Goal: Transaction & Acquisition: Purchase product/service

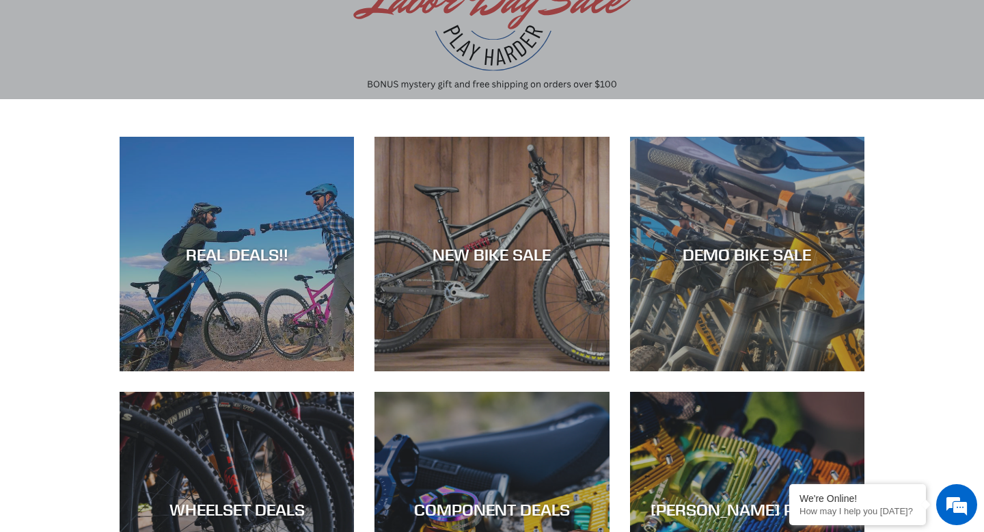
scroll to position [180, 0]
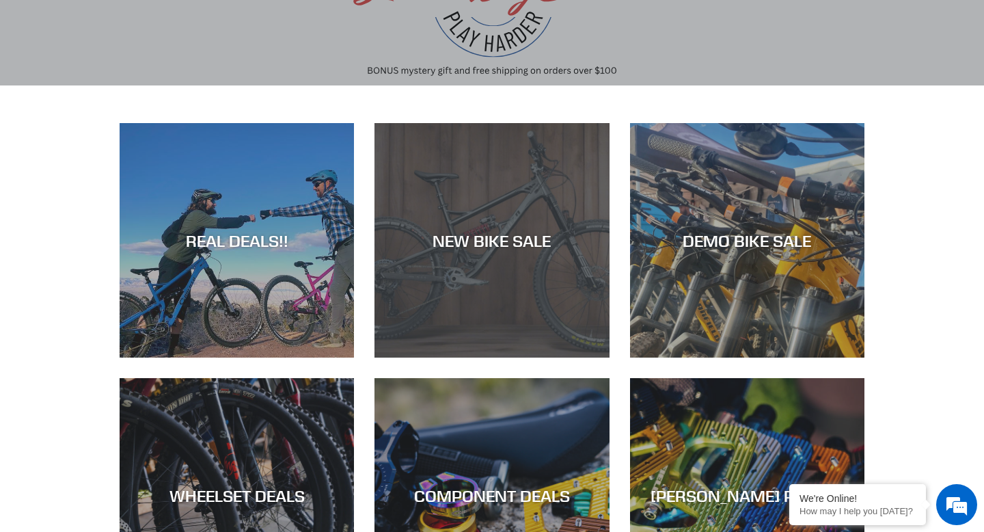
click at [420, 241] on div "NEW BIKE SALE" at bounding box center [492, 240] width 234 height 20
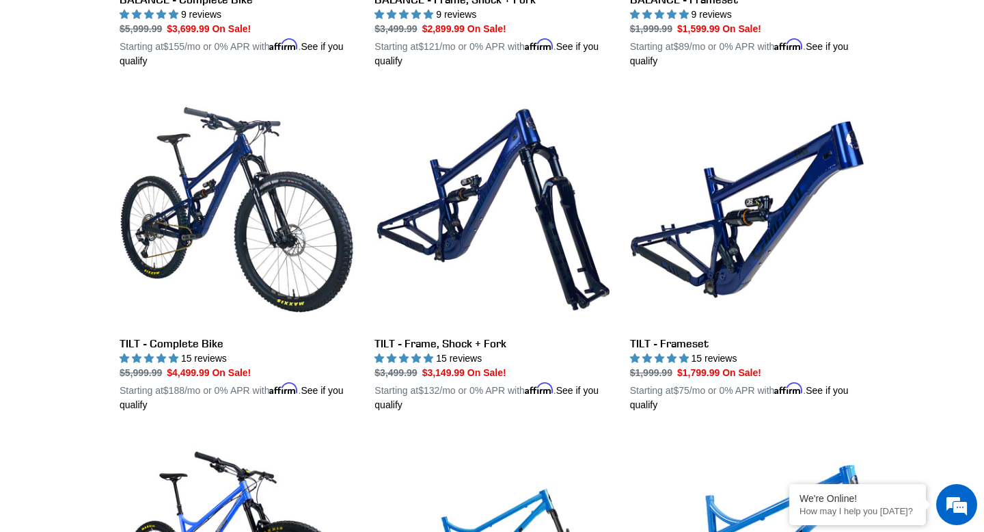
scroll to position [1681, 0]
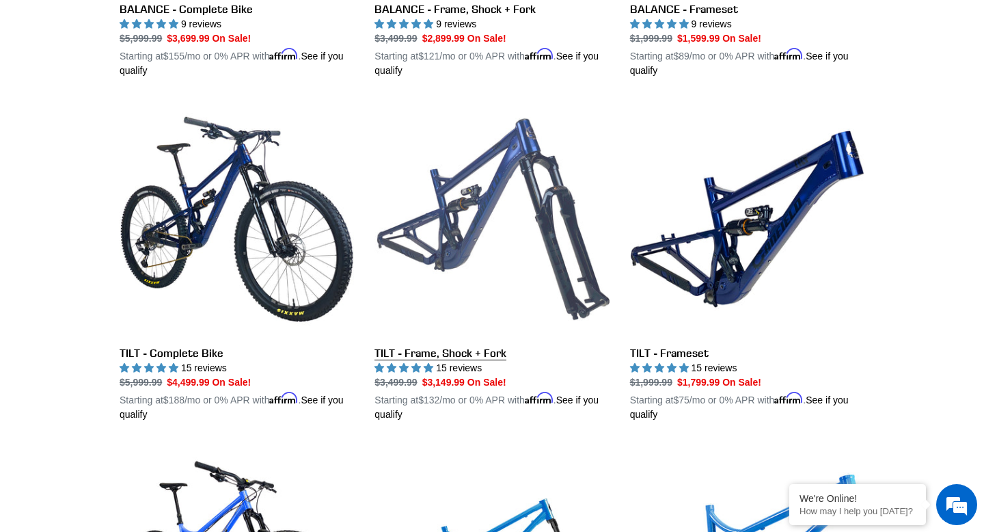
click at [609, 166] on link "TILT - Frame, Shock + Fork" at bounding box center [492, 262] width 234 height 320
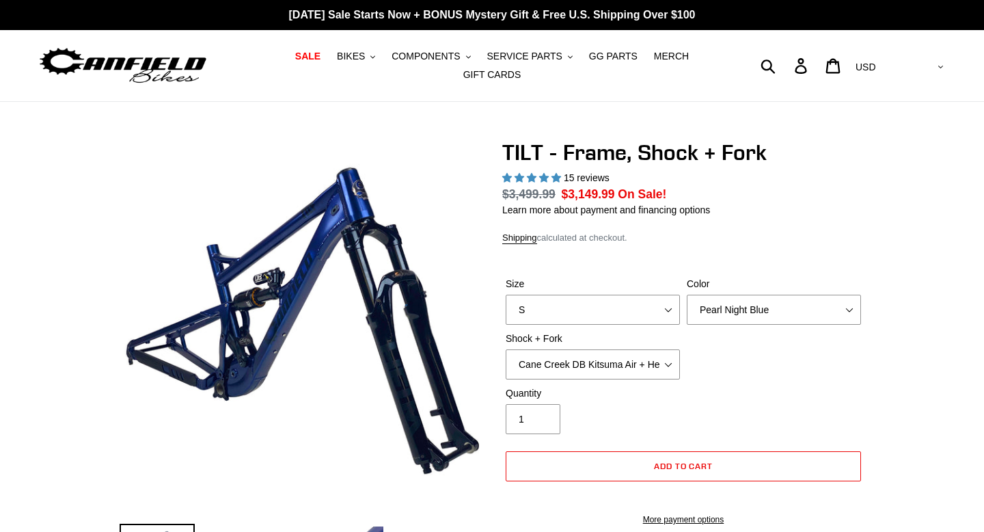
select select "highest-rating"
click at [364, 62] on button "BIKES .cls-1{fill:#231f20}" at bounding box center [356, 56] width 52 height 18
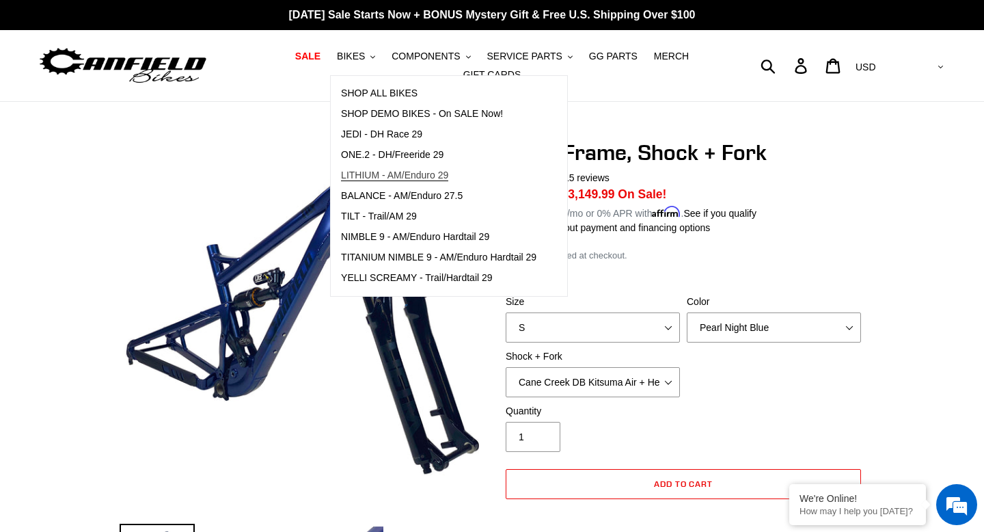
click at [413, 176] on span "LITHIUM - AM/Enduro 29" at bounding box center [394, 175] width 107 height 12
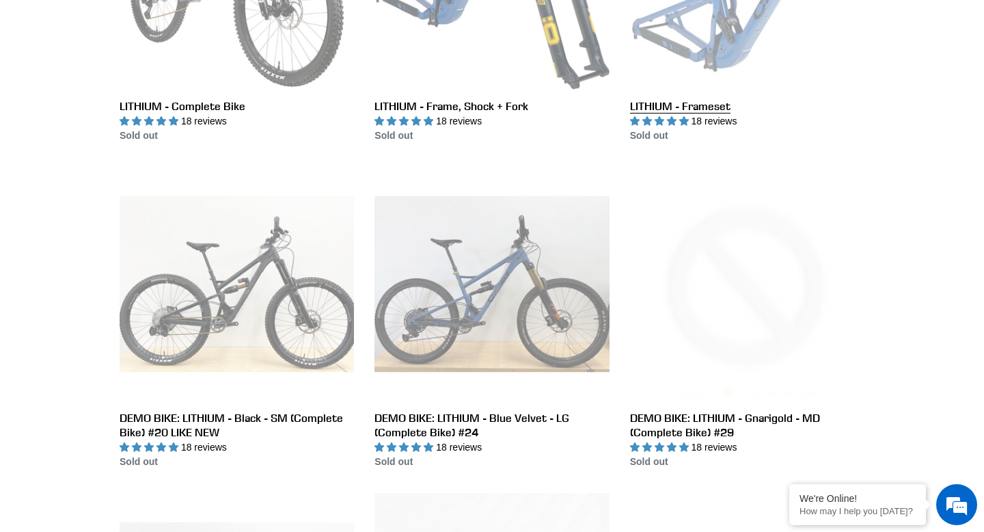
scroll to position [556, 0]
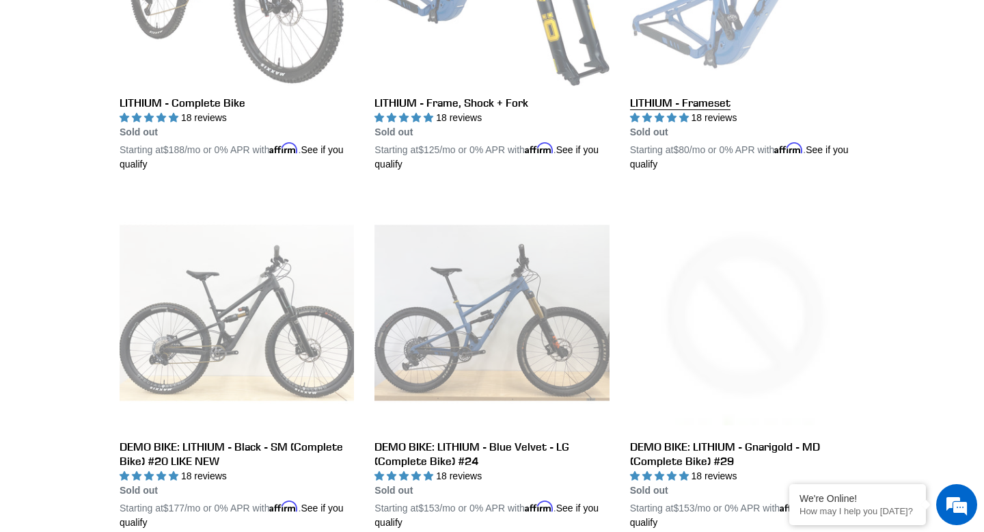
click at [716, 72] on link "LITHIUM - Frameset" at bounding box center [747, 12] width 234 height 320
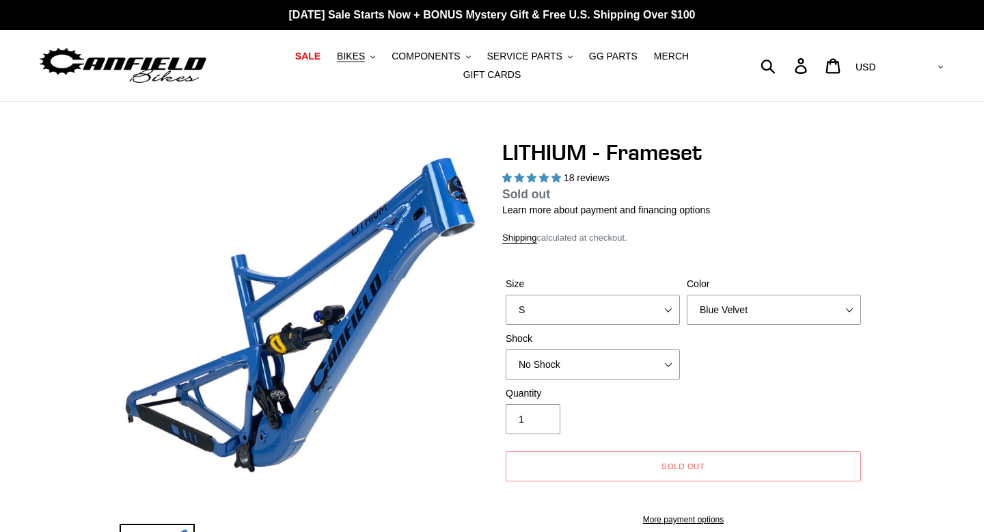
select select "highest-rating"
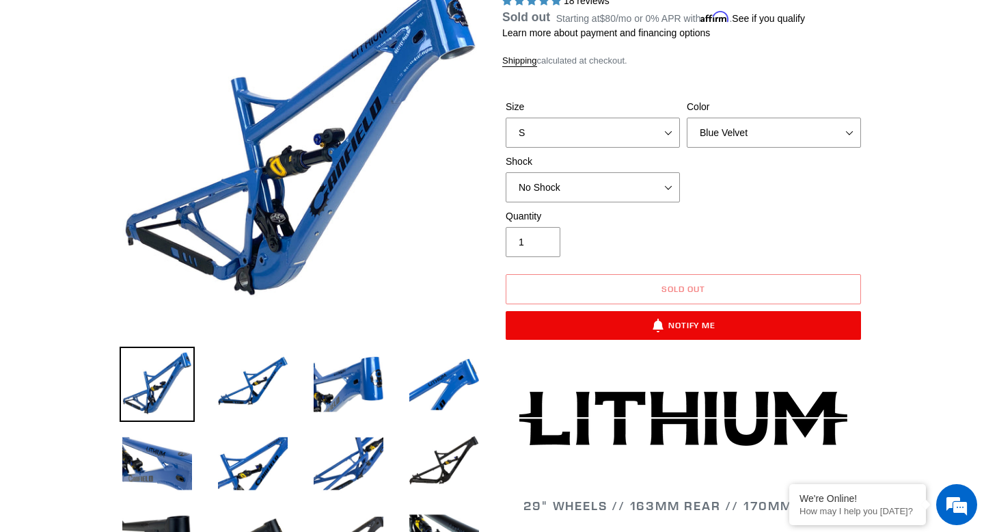
scroll to position [178, 0]
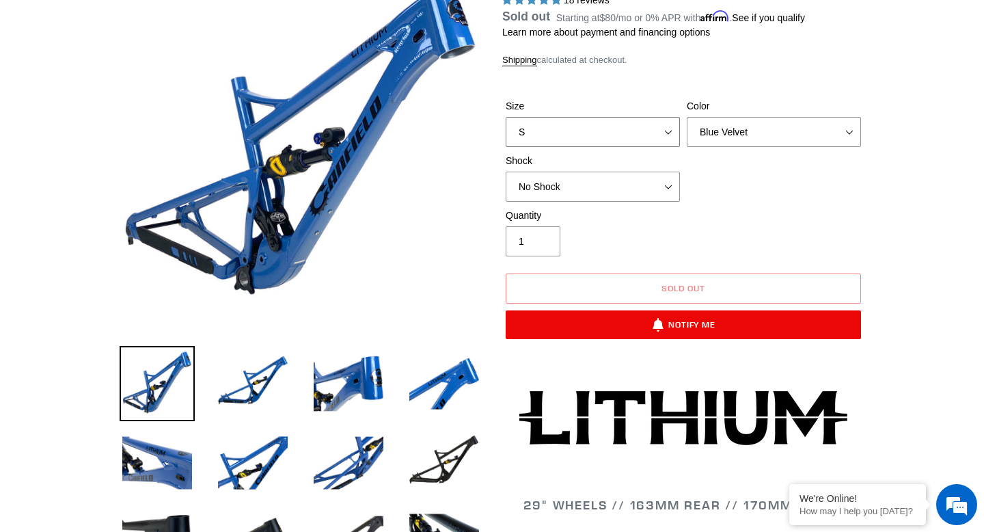
click at [618, 130] on select "S M L XL" at bounding box center [593, 132] width 174 height 30
select select "M"
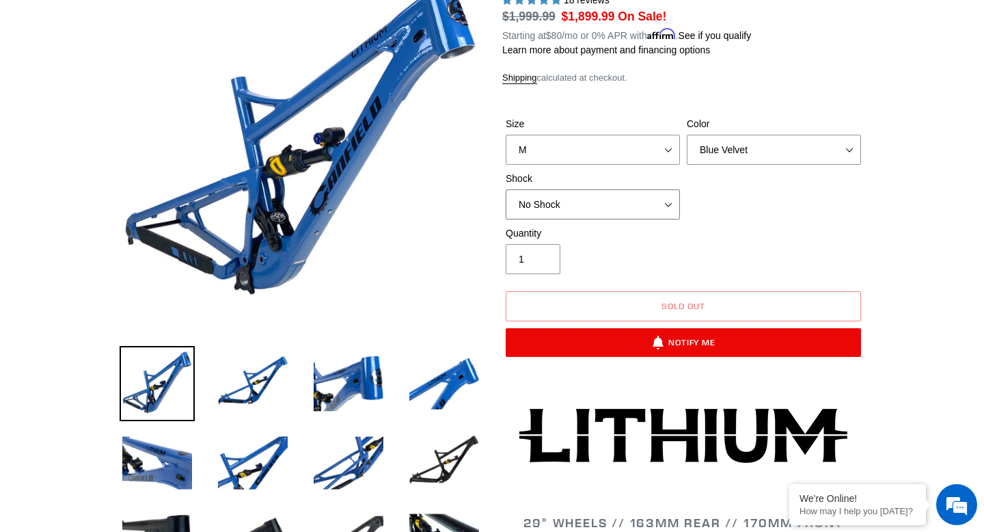
click at [651, 202] on select "No Shock Öhlins TTX2 Air Cane Creek DB Kitsuma Air Fox FLOAT X2 Factory Cane Cr…" at bounding box center [593, 204] width 174 height 30
select select "Öhlins TTX2 Air"
click at [645, 200] on select "No Shock Öhlins TTX2 Air Cane Creek DB Kitsuma Air Fox FLOAT X2 Factory Cane Cr…" at bounding box center [593, 204] width 174 height 30
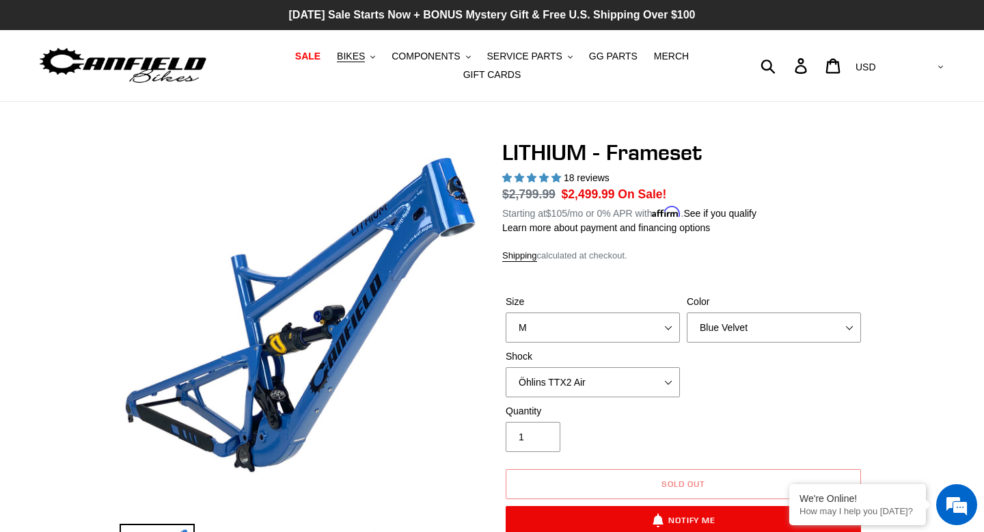
click at [493, 13] on p "[DATE] Sale Starts Now + BONUS Mystery Gift & Free U.S. Shipping Over $100" at bounding box center [492, 15] width 984 height 30
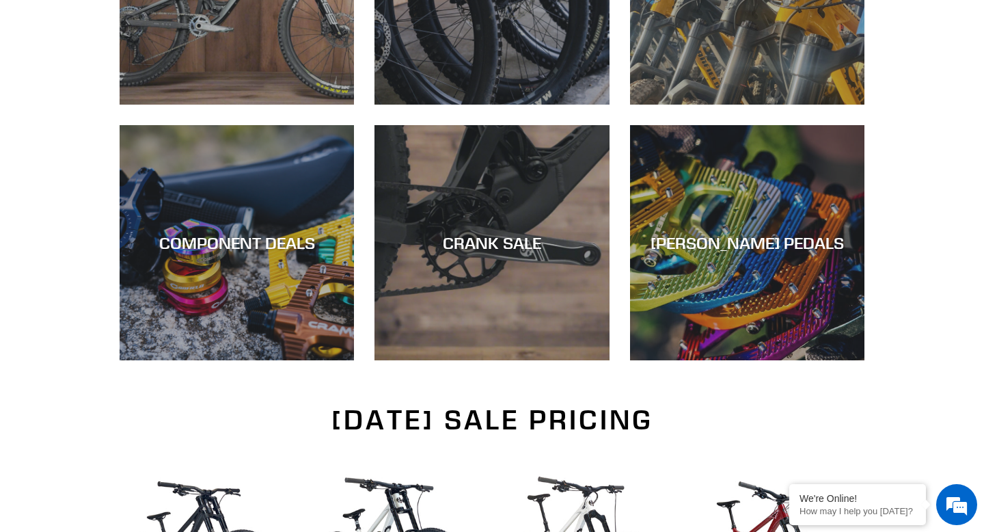
scroll to position [540, 0]
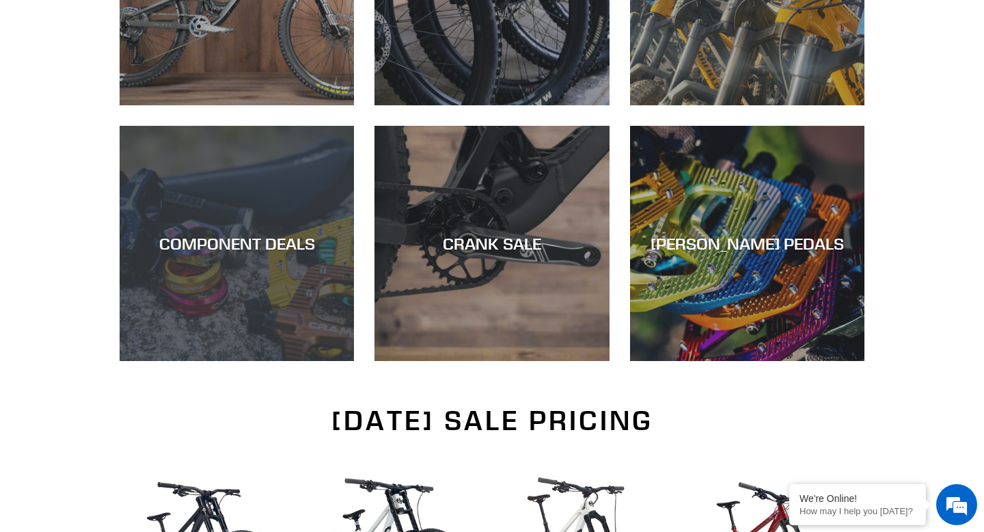
click at [184, 361] on div "COMPONENT DEALS" at bounding box center [237, 361] width 234 height 0
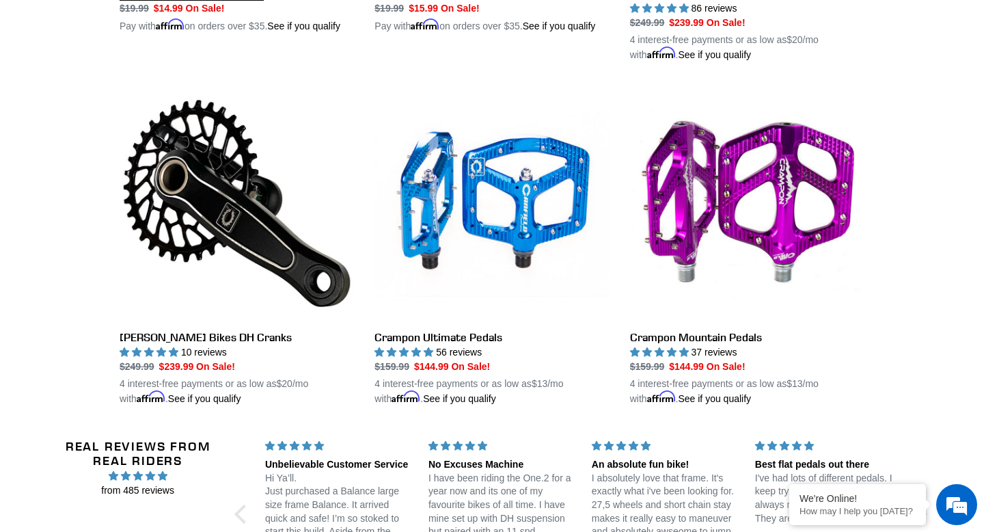
scroll to position [2100, 0]
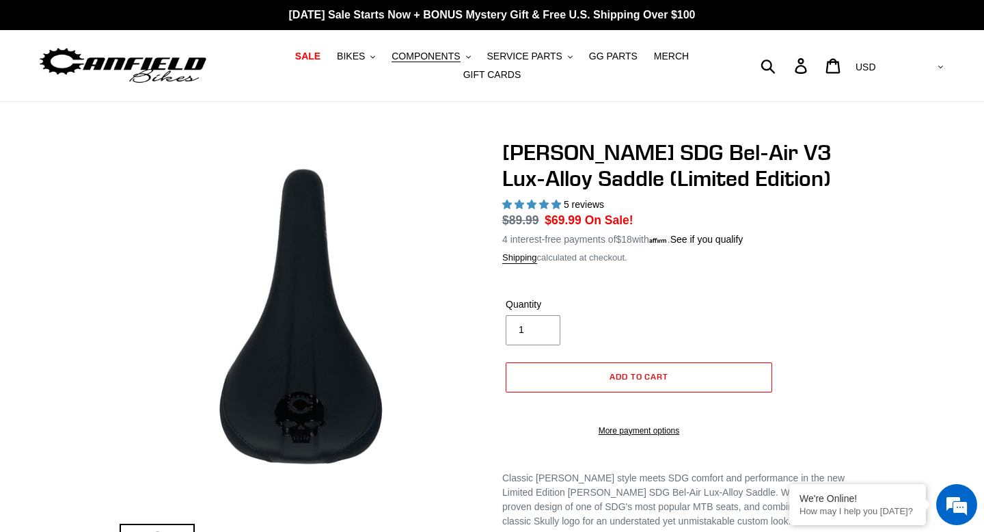
select select "highest-rating"
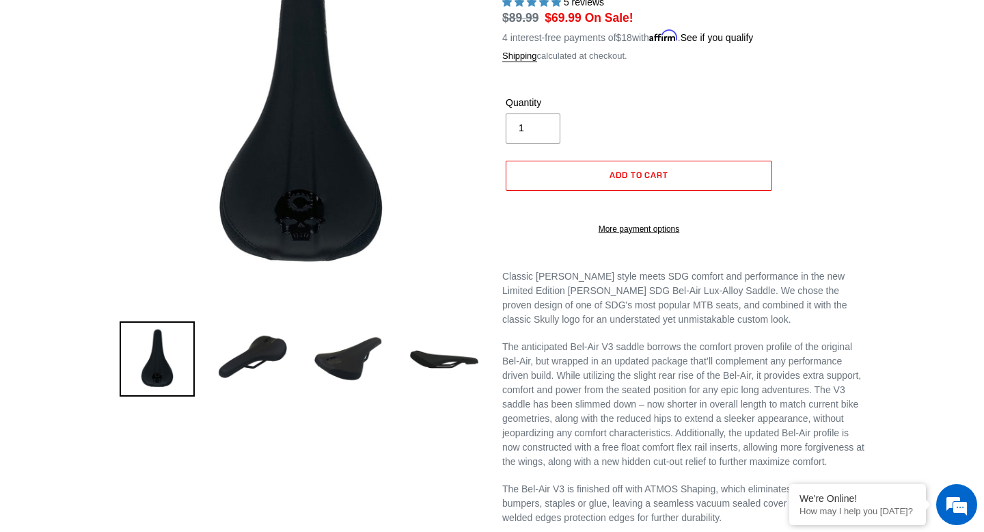
scroll to position [214, 0]
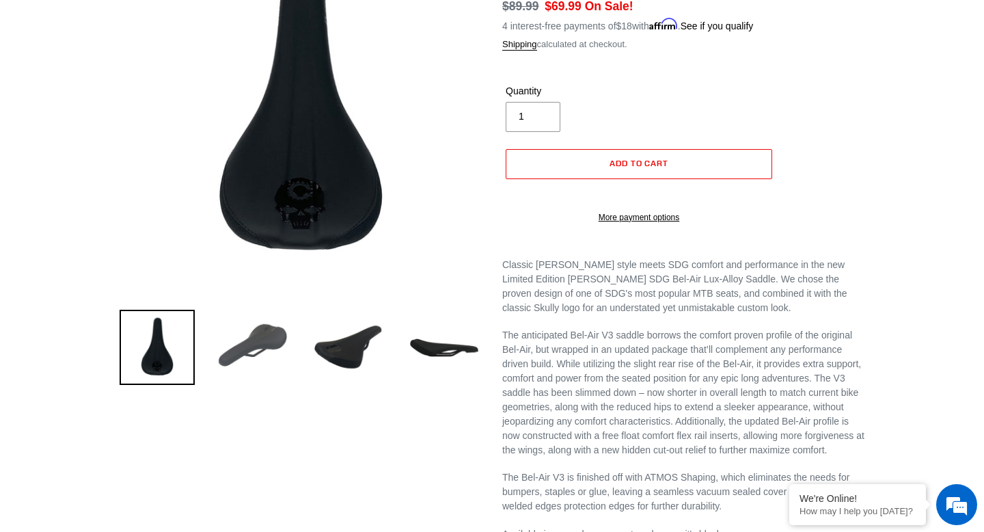
click at [271, 336] on img at bounding box center [252, 347] width 75 height 75
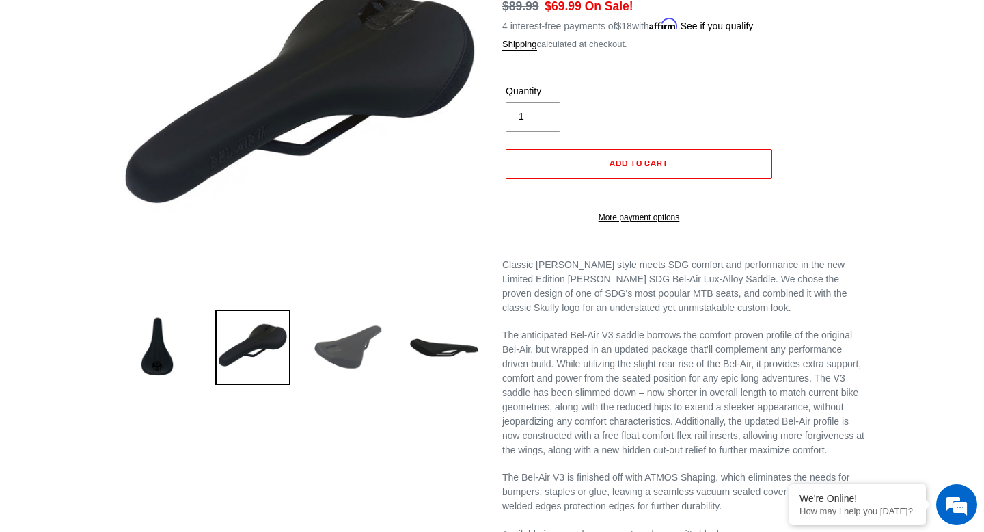
click at [359, 363] on img at bounding box center [348, 347] width 75 height 75
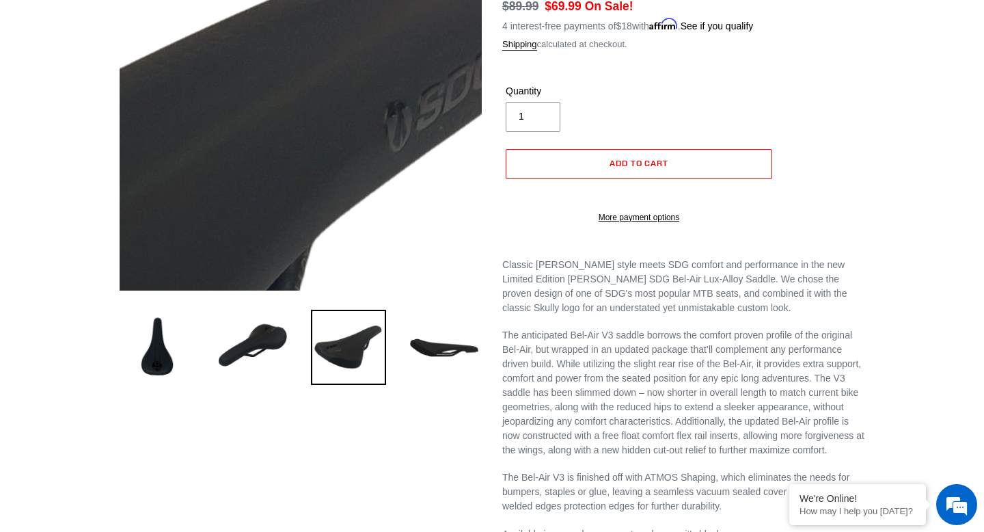
drag, startPoint x: 434, startPoint y: 340, endPoint x: 446, endPoint y: 10, distance: 330.3
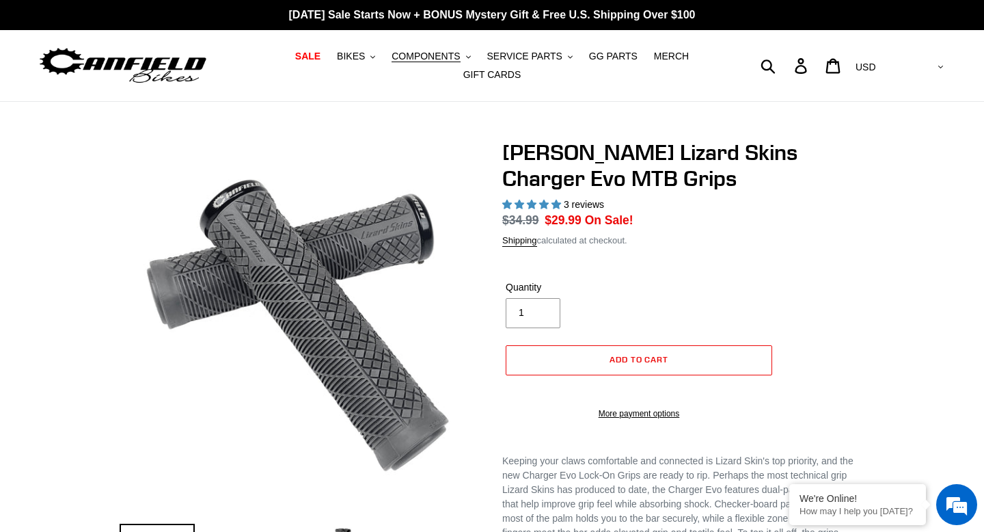
select select "highest-rating"
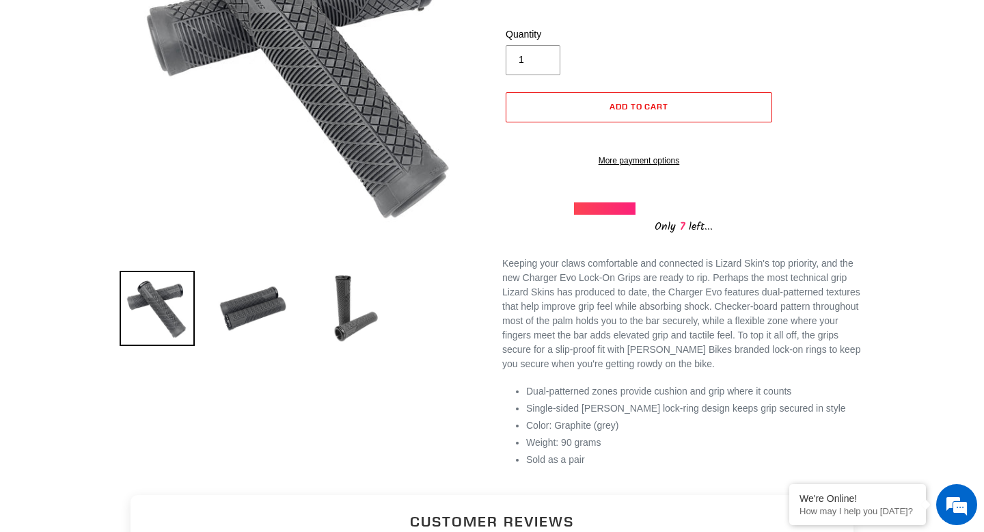
scroll to position [313, 0]
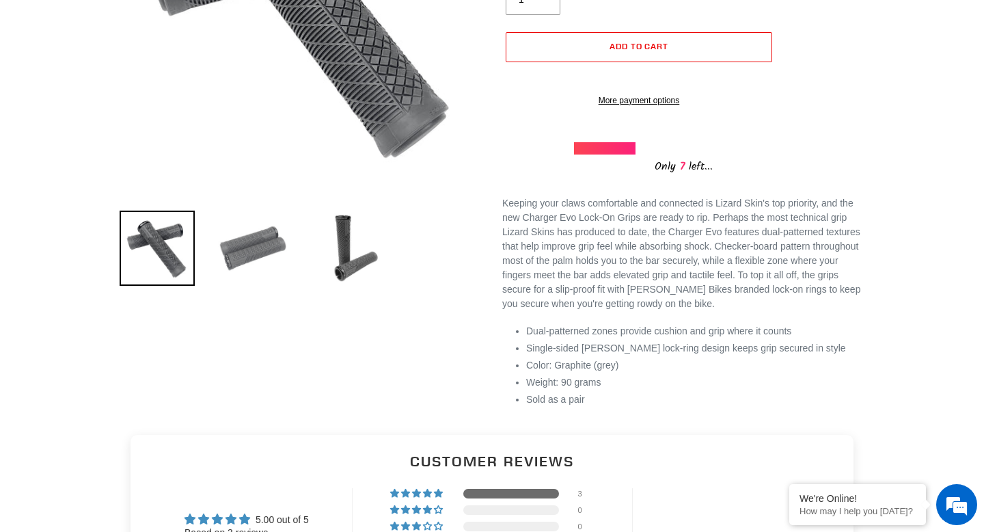
click at [267, 264] on img at bounding box center [252, 248] width 75 height 75
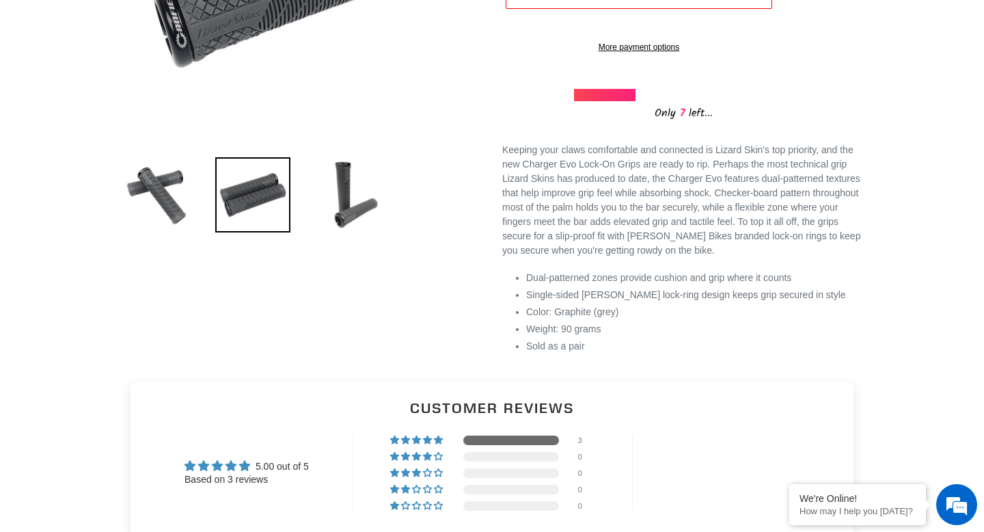
scroll to position [294, 0]
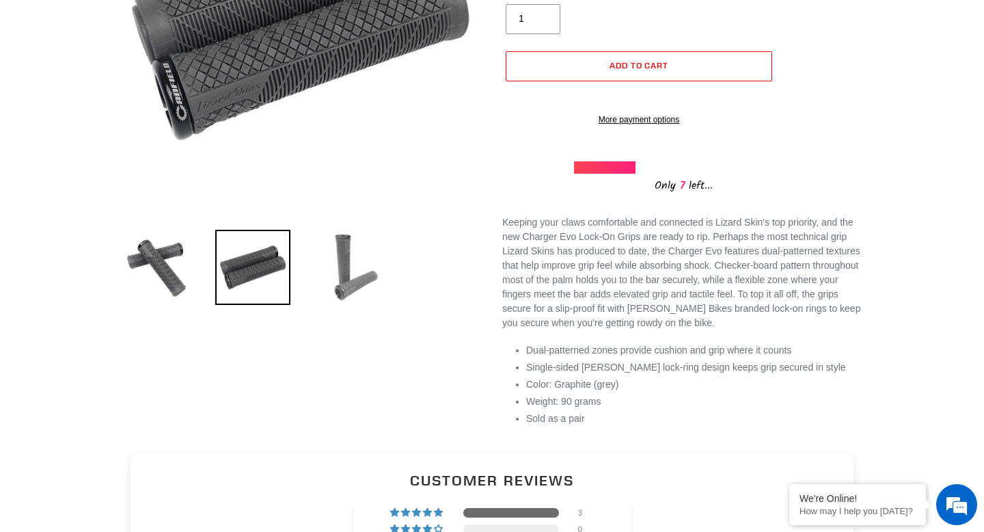
click at [359, 288] on img at bounding box center [348, 267] width 75 height 75
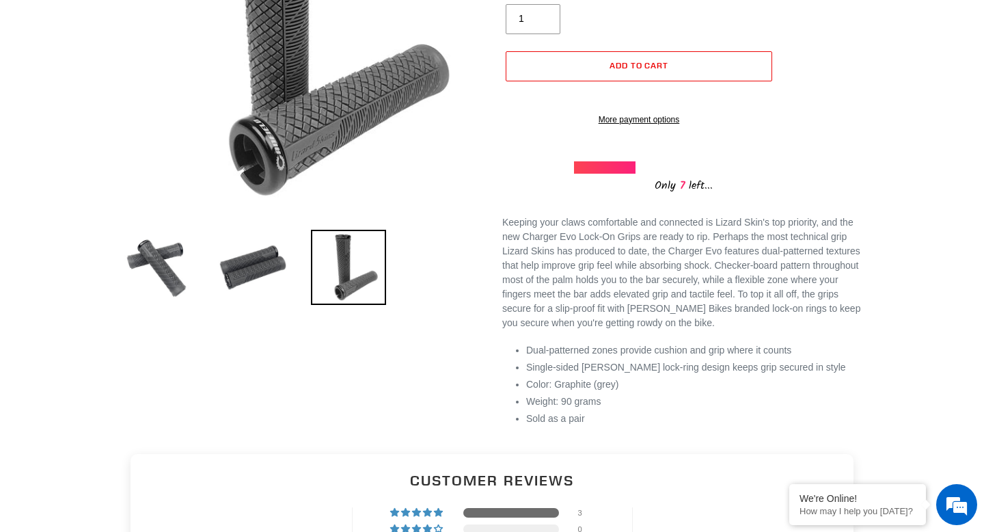
scroll to position [621, 0]
